Goal: Feedback & Contribution: Submit feedback/report problem

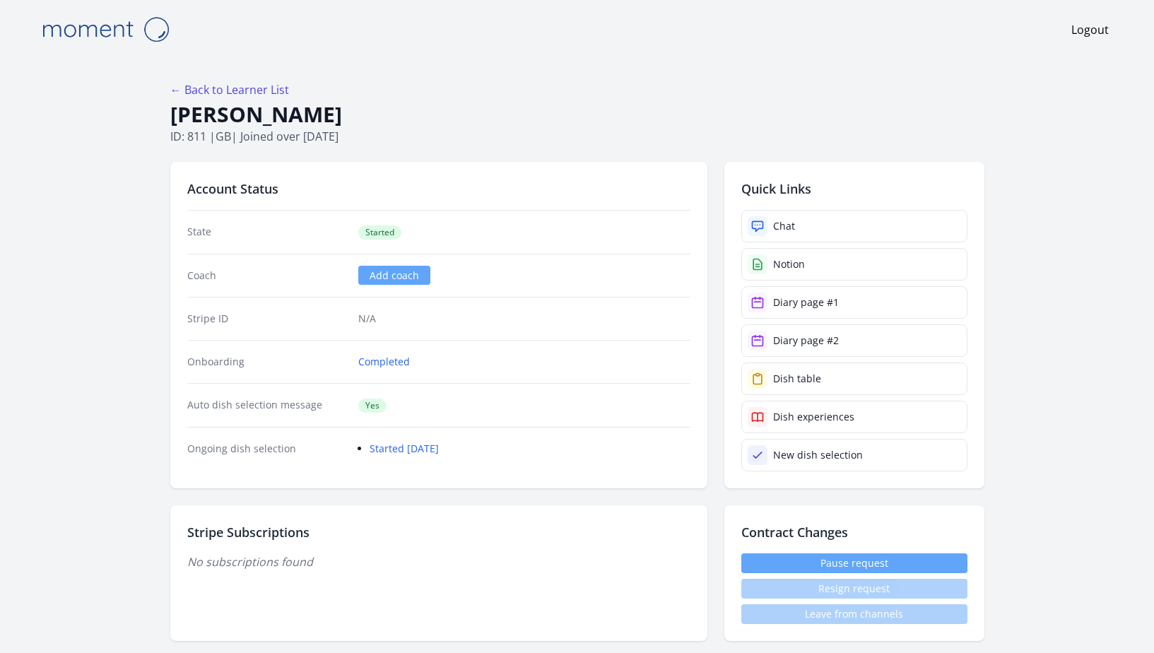
scroll to position [1022, 0]
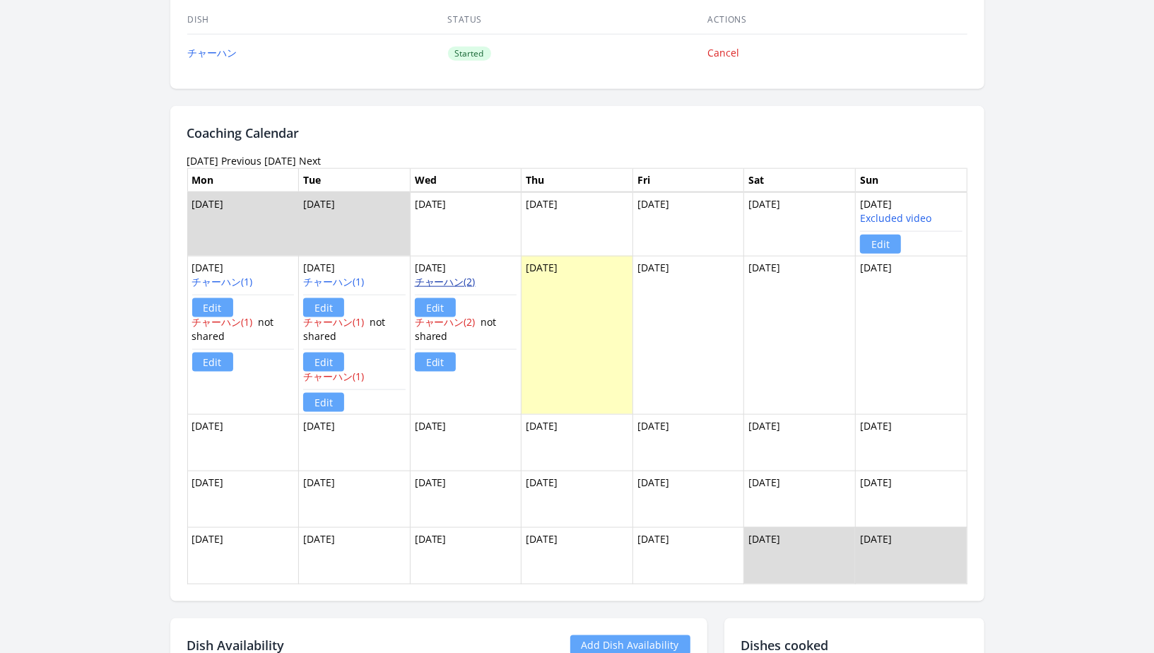
click at [447, 276] on link "チャーハン(2)" at bounding box center [445, 281] width 61 height 13
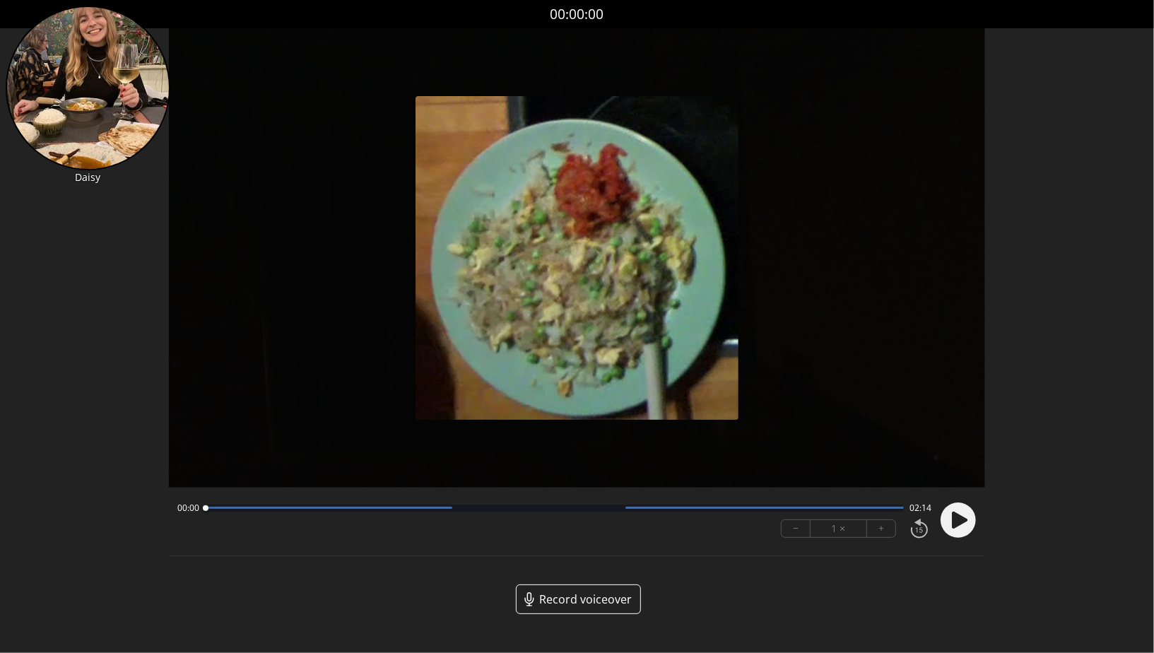
click at [442, 511] on div at bounding box center [554, 507] width 699 height 7
click at [965, 521] on icon at bounding box center [960, 520] width 16 height 17
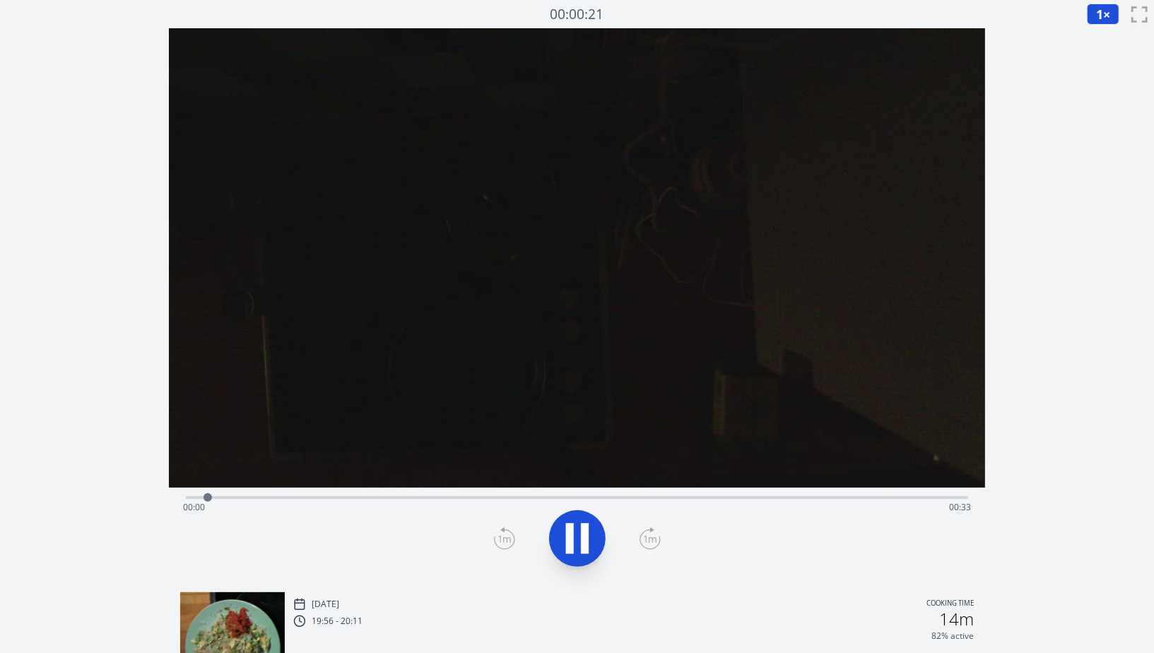
scroll to position [259, 0]
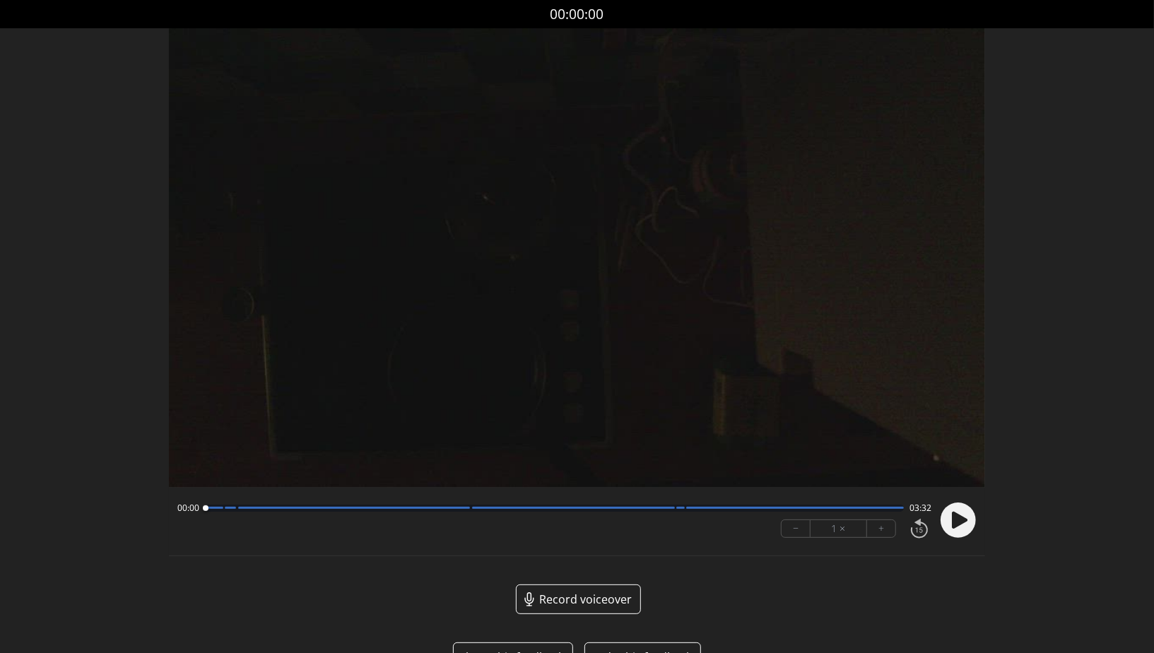
click at [964, 524] on circle at bounding box center [957, 519] width 35 height 35
click at [220, 510] on div at bounding box center [554, 507] width 699 height 7
click at [466, 510] on div at bounding box center [554, 507] width 699 height 7
click at [672, 511] on div at bounding box center [554, 507] width 699 height 7
click at [683, 508] on div at bounding box center [677, 508] width 19 height 19
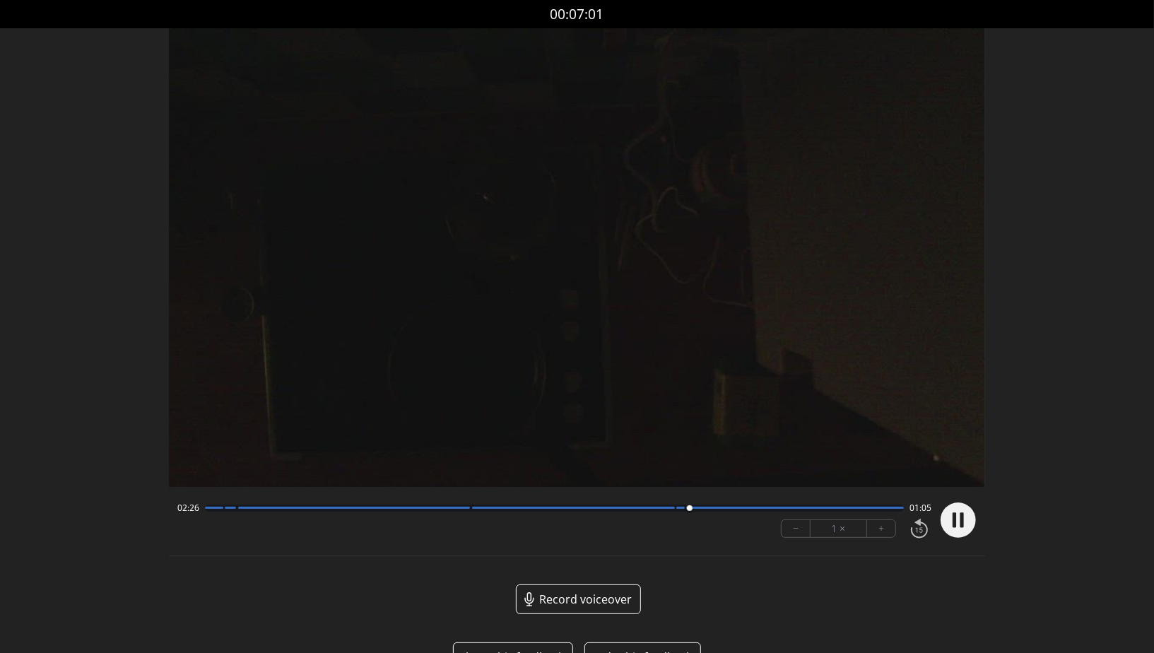
scroll to position [40, 0]
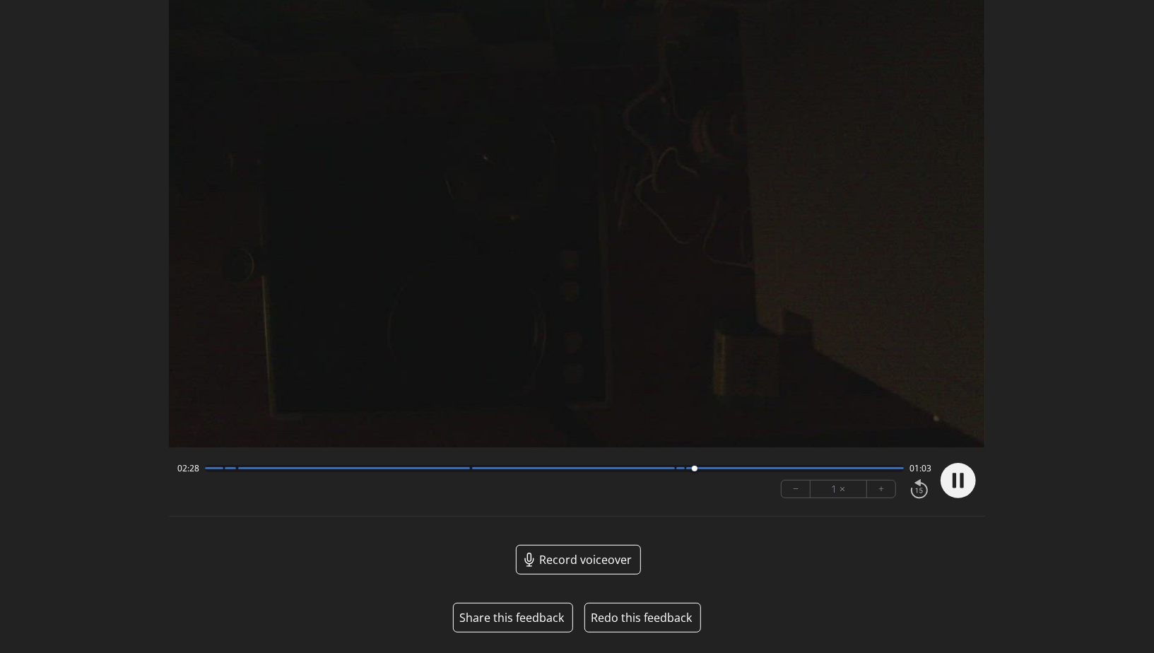
click at [513, 625] on form "Share this feedback" at bounding box center [513, 618] width 120 height 30
click at [525, 621] on button "Share this feedback" at bounding box center [511, 617] width 105 height 17
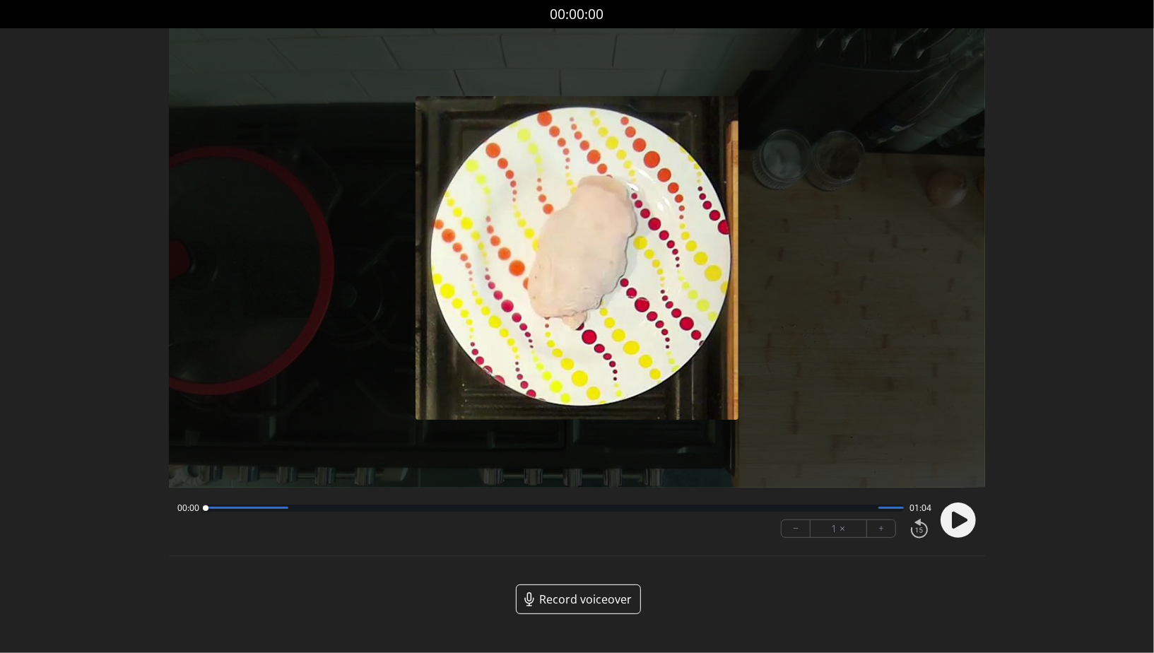
click at [968, 521] on circle at bounding box center [957, 519] width 35 height 35
